Goal: Check status: Check status

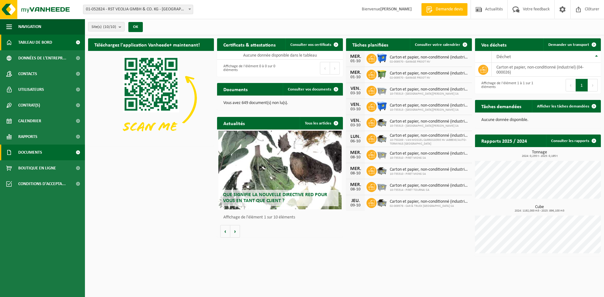
click at [78, 152] on span at bounding box center [78, 153] width 14 height 16
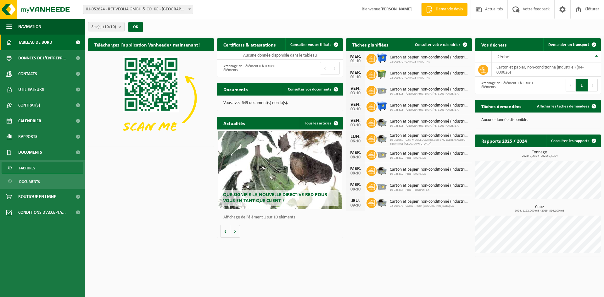
click at [29, 168] on span "Factures" at bounding box center [27, 168] width 16 height 12
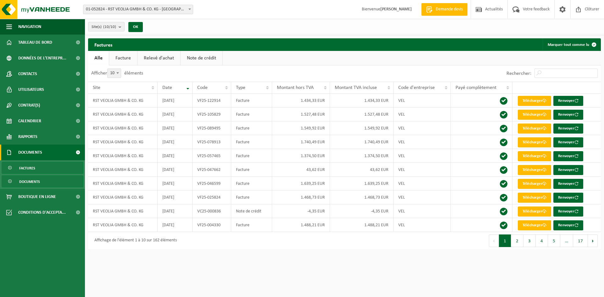
click at [32, 180] on span "Documents" at bounding box center [29, 182] width 21 height 12
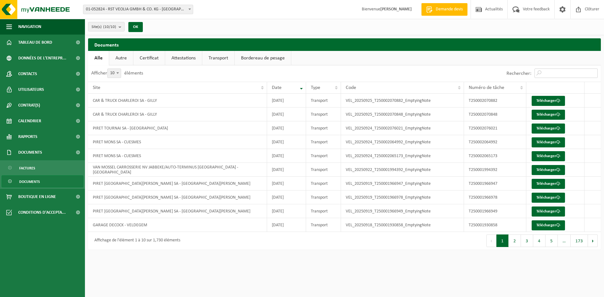
click at [572, 71] on input "Rechercher:" at bounding box center [566, 73] width 63 height 9
type input "2025-09"
